Goal: Book appointment/travel/reservation

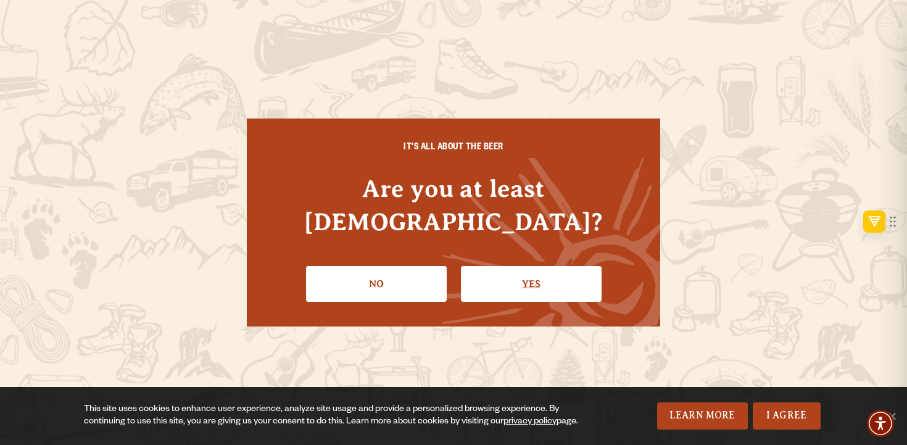
click at [532, 266] on link "Yes" at bounding box center [531, 284] width 141 height 36
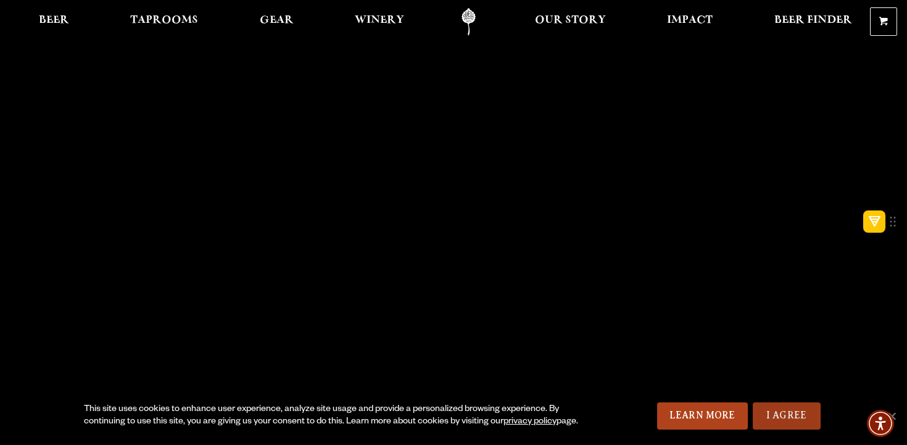
click at [778, 408] on link "I Agree" at bounding box center [786, 415] width 68 height 27
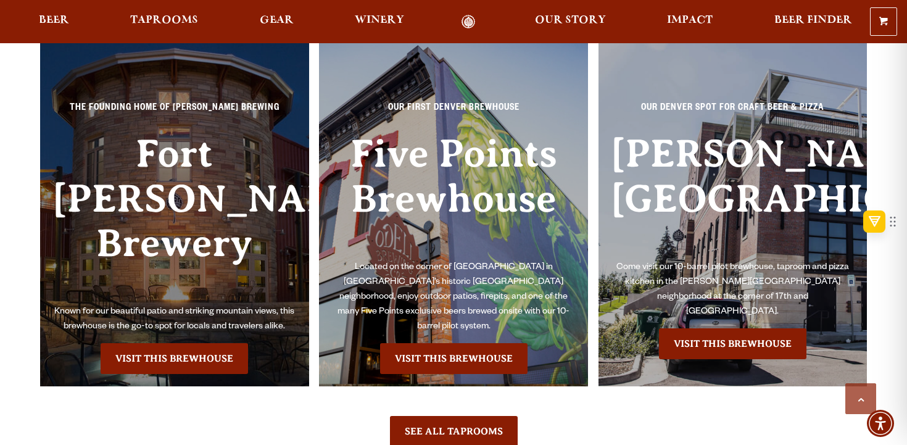
scroll to position [2705, 0]
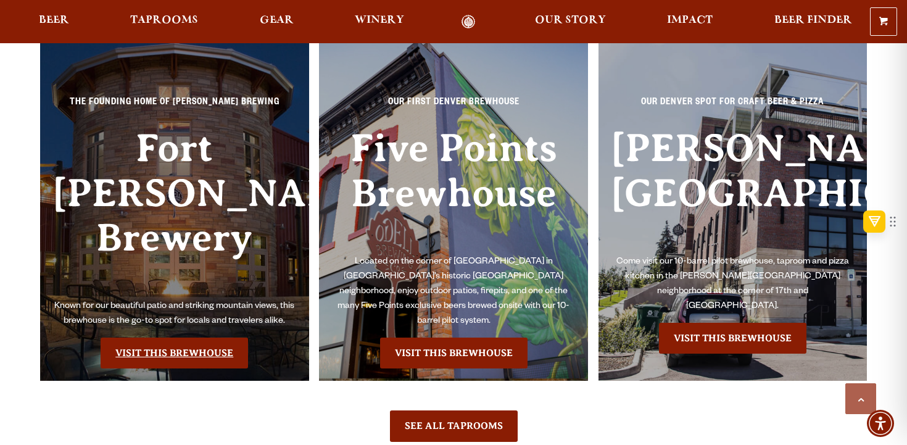
click at [172, 337] on link "Visit this Brewhouse" at bounding box center [174, 352] width 147 height 31
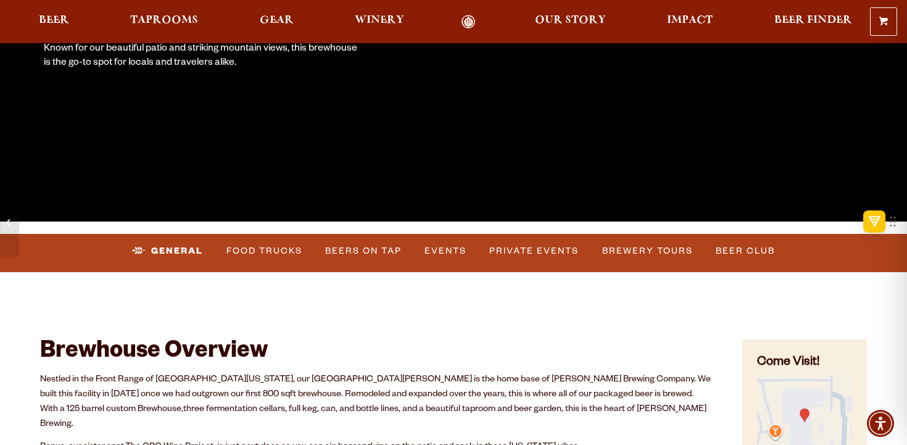
scroll to position [292, 0]
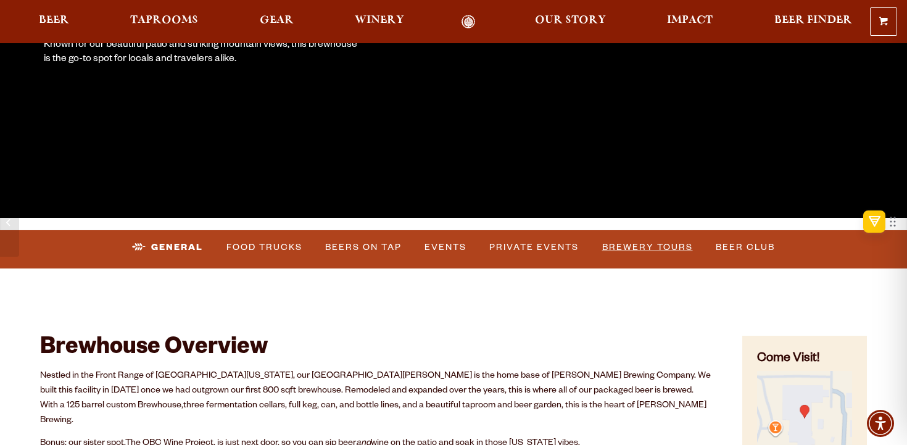
click at [622, 241] on link "Brewery Tours" at bounding box center [647, 247] width 101 height 28
